Goal: Information Seeking & Learning: Learn about a topic

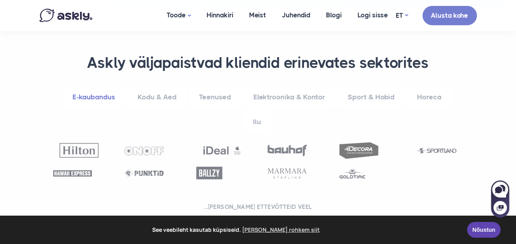
scroll to position [304, 0]
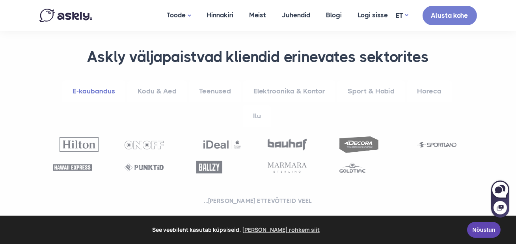
click at [170, 90] on link "Kodu & Aed" at bounding box center [157, 91] width 60 height 22
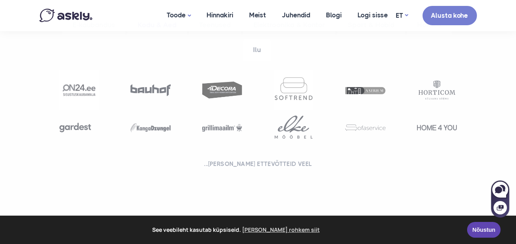
scroll to position [322, 0]
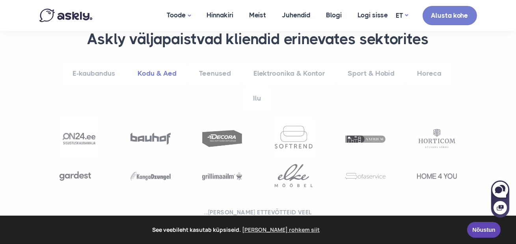
click at [217, 71] on link "Teenused" at bounding box center [215, 74] width 52 height 22
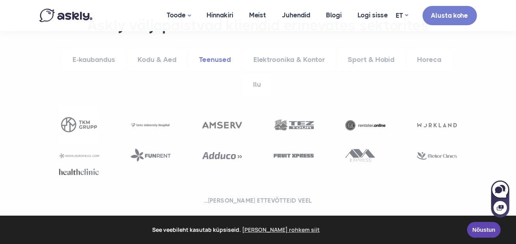
scroll to position [336, 0]
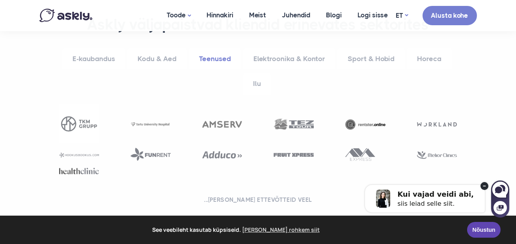
click at [284, 58] on link "Elektroonika & Kontor" at bounding box center [289, 59] width 92 height 22
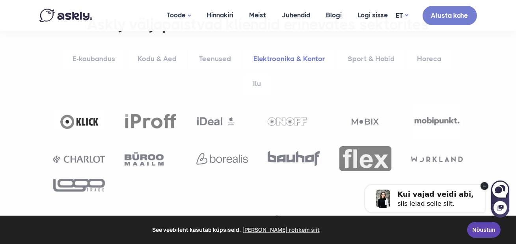
click at [369, 57] on link "Sport & Hobid" at bounding box center [371, 59] width 67 height 22
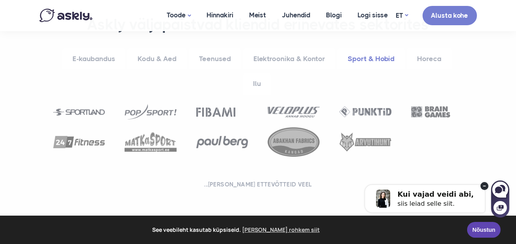
scroll to position [361, 0]
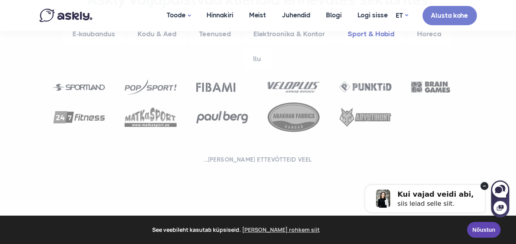
click at [249, 159] on h2 "...ja sadu ettevõtteid veel" at bounding box center [258, 160] width 418 height 8
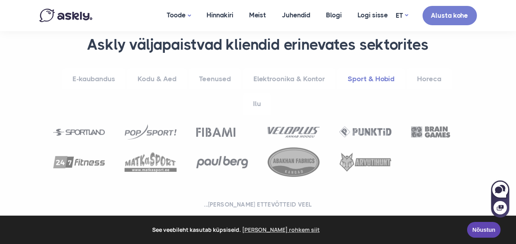
scroll to position [318, 0]
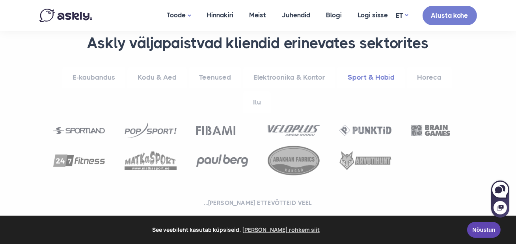
click at [434, 77] on link "Horeca" at bounding box center [429, 78] width 45 height 22
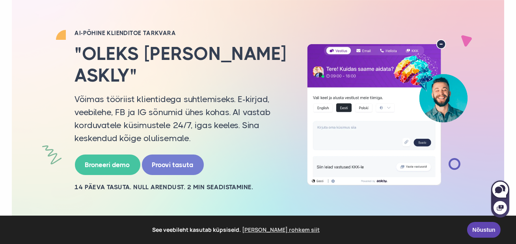
scroll to position [59, 0]
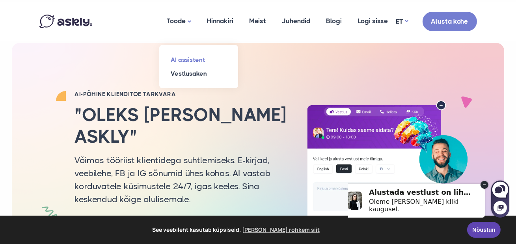
click at [193, 58] on link "AI assistent" at bounding box center [198, 60] width 79 height 14
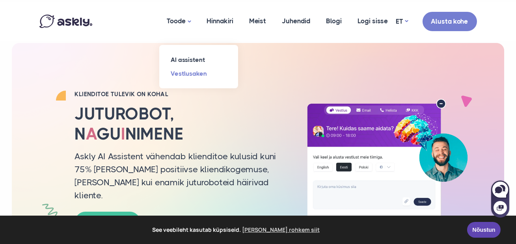
click at [193, 72] on link "Vestlusaken" at bounding box center [198, 74] width 79 height 14
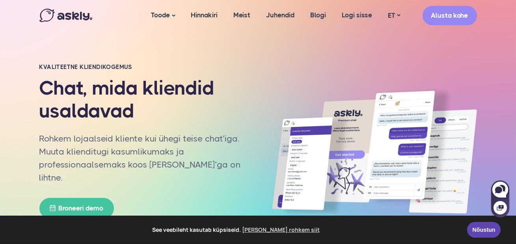
scroll to position [2, 0]
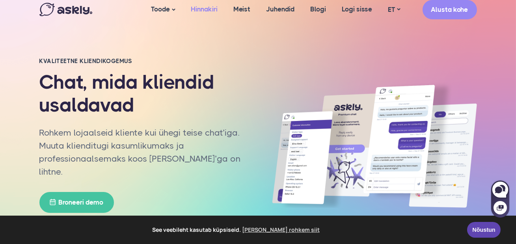
click at [196, 10] on link "Hinnakiri" at bounding box center [204, 9] width 43 height 30
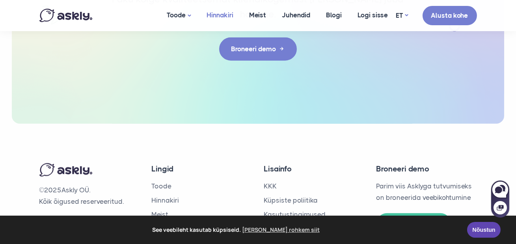
scroll to position [1448, 0]
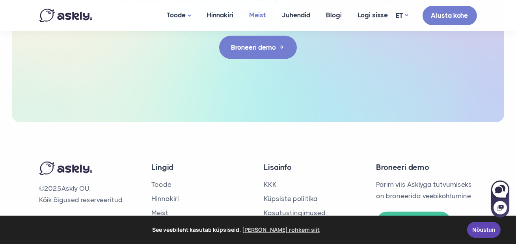
click at [252, 14] on link "Meist" at bounding box center [258, 15] width 33 height 30
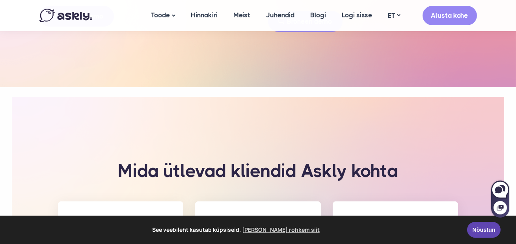
scroll to position [1270, 0]
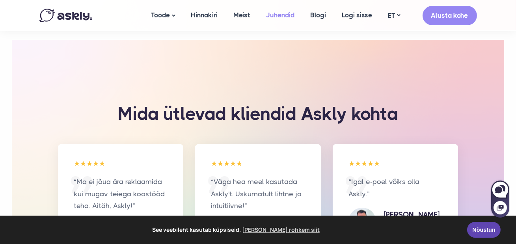
click at [284, 16] on link "Juhendid" at bounding box center [281, 15] width 44 height 30
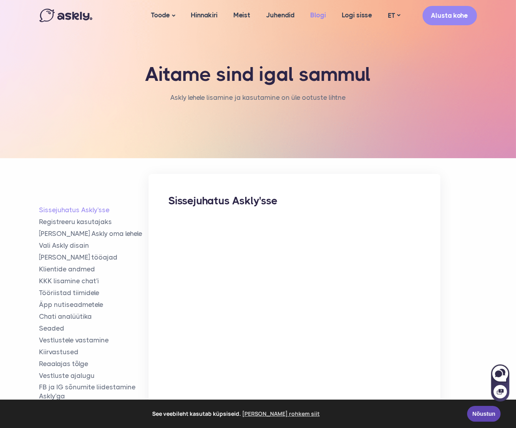
click at [317, 15] on link "Blogi" at bounding box center [319, 15] width 32 height 30
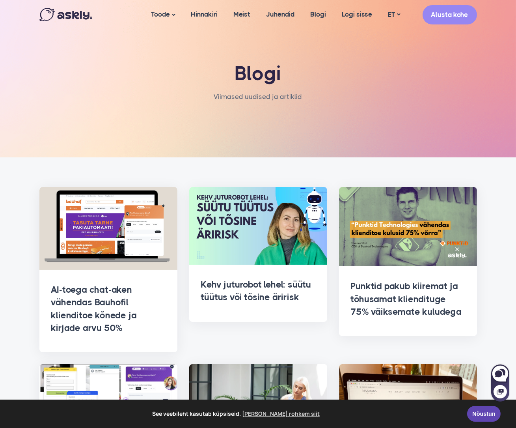
scroll to position [1, 0]
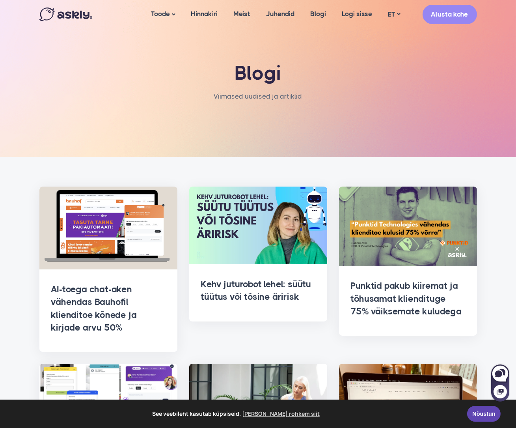
click at [445, 55] on div "Blogi Viimased uudised ja artiklid" at bounding box center [259, 78] width 450 height 158
